Goal: Navigation & Orientation: Find specific page/section

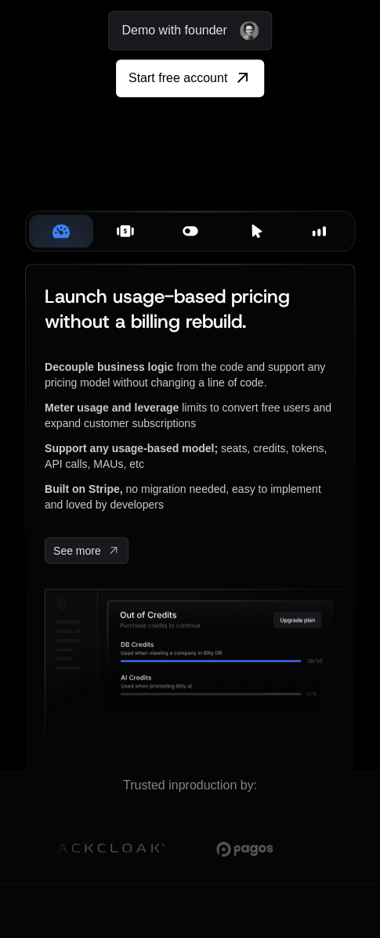
scroll to position [247, 0]
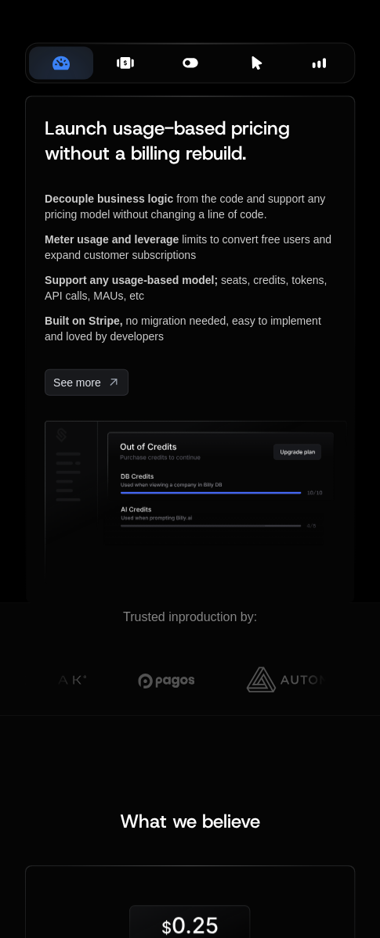
scroll to position [168, 0]
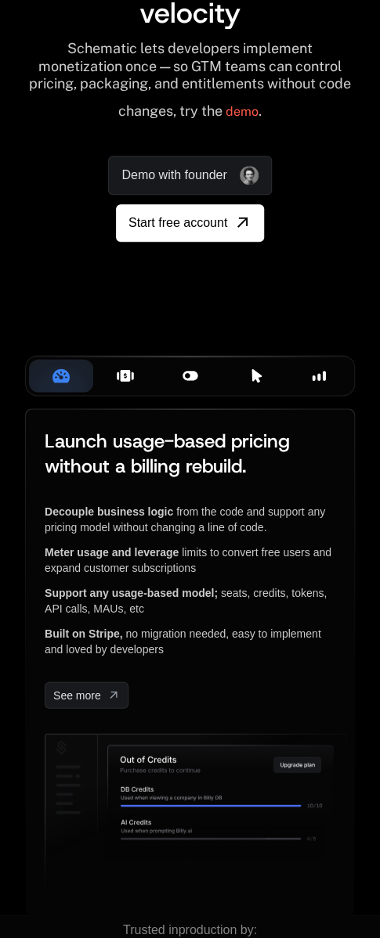
click at [126, 381] on icon at bounding box center [126, 375] width 10 height 12
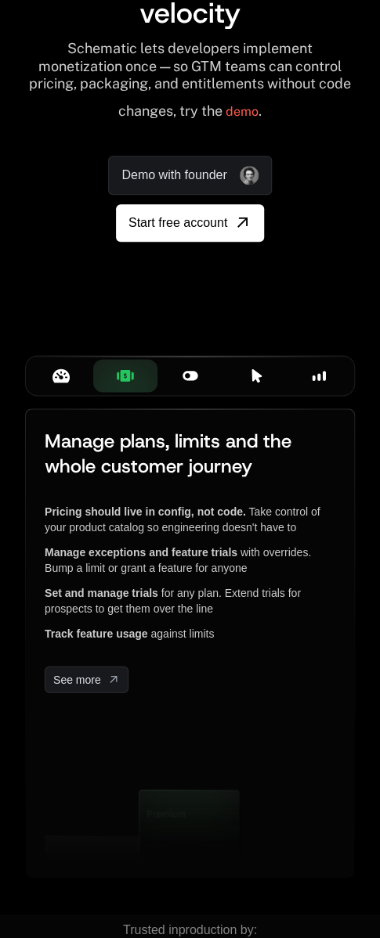
click at [196, 380] on icon at bounding box center [189, 374] width 15 height 9
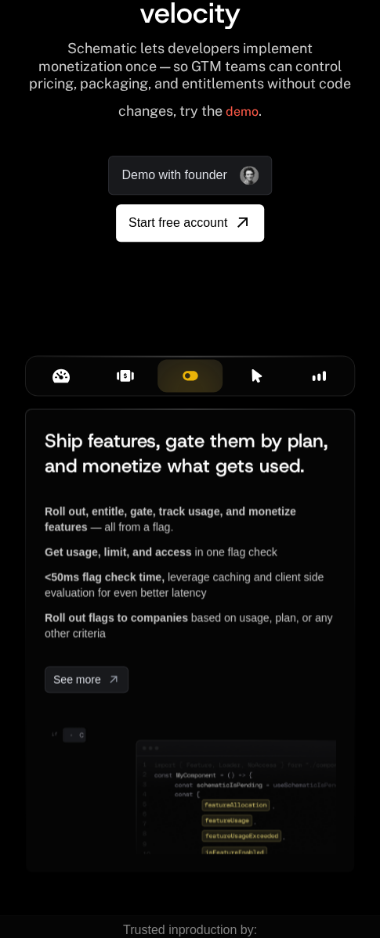
drag, startPoint x: 232, startPoint y: 466, endPoint x: 244, endPoint y: 460, distance: 14.0
click at [233, 392] on button "Billing Components" at bounding box center [254, 375] width 64 height 33
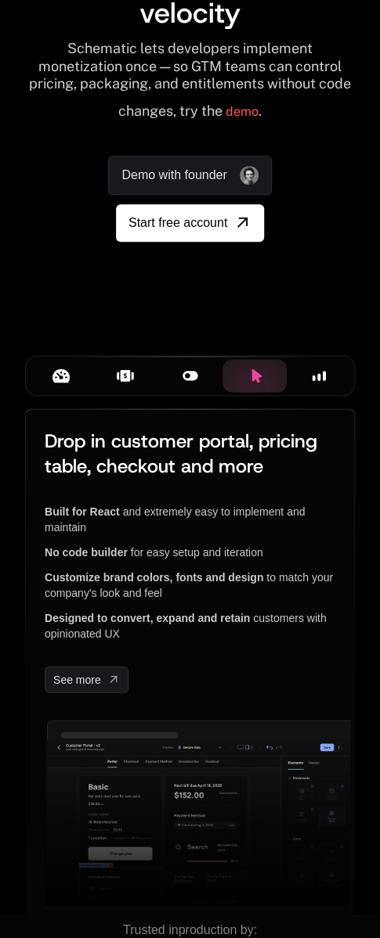
scroll to position [0, 0]
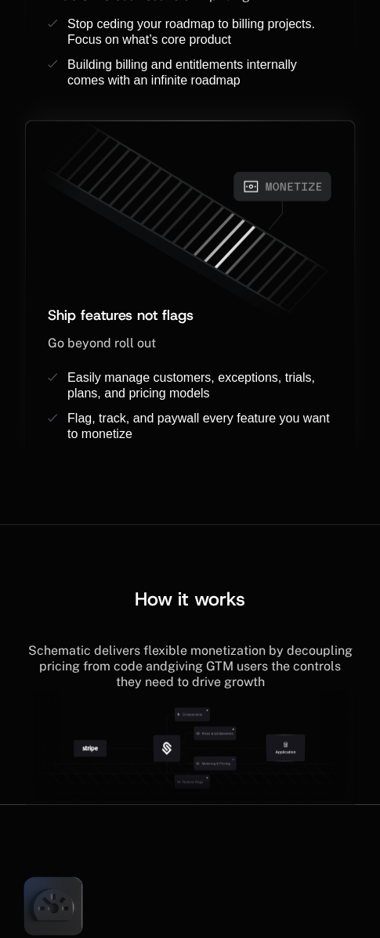
scroll to position [1956, 0]
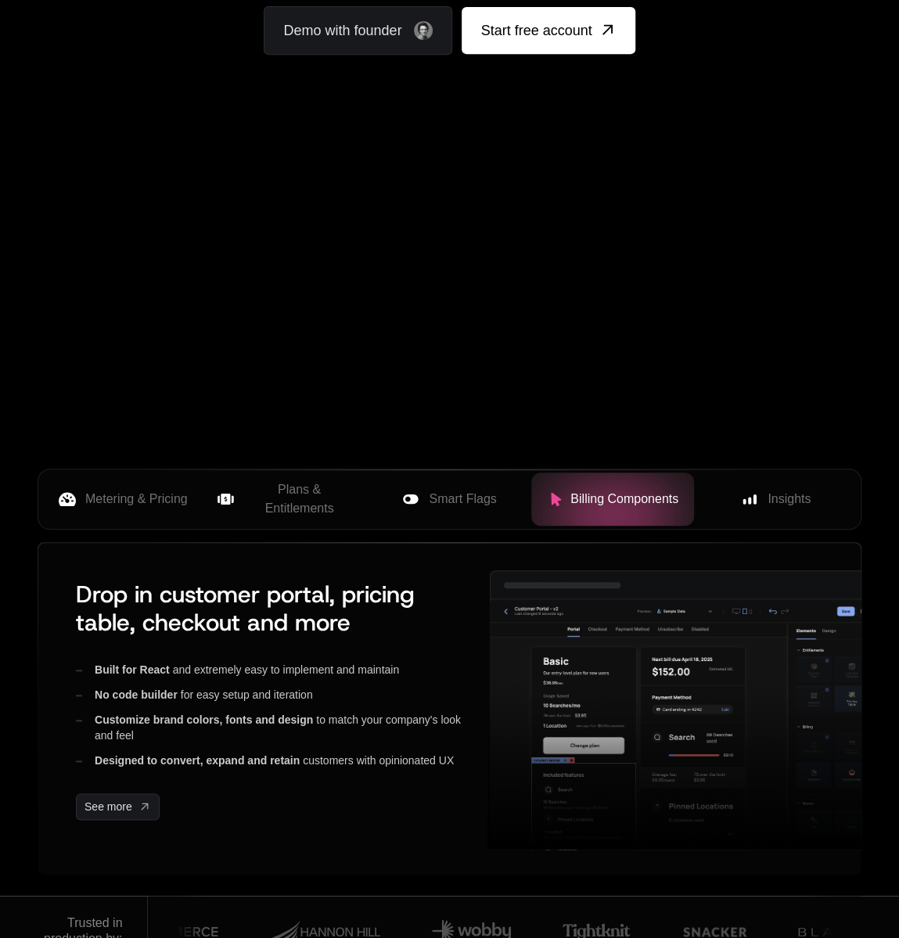
scroll to position [157, 0]
